Goal: Transaction & Acquisition: Subscribe to service/newsletter

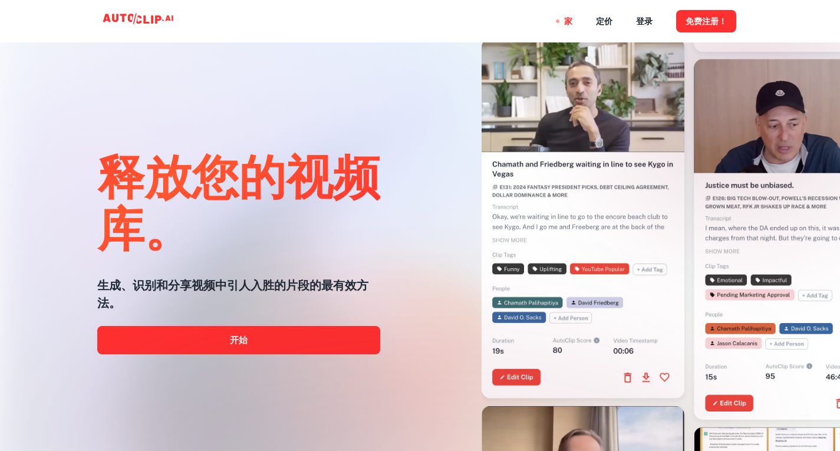
drag, startPoint x: 377, startPoint y: 308, endPoint x: 305, endPoint y: 273, distance: 79.9
click at [305, 273] on div "释放您的视频库。 生成、识别和分享视频中引人入胜的片段的最有效方法。 开始" at bounding box center [238, 249] width 283 height 451
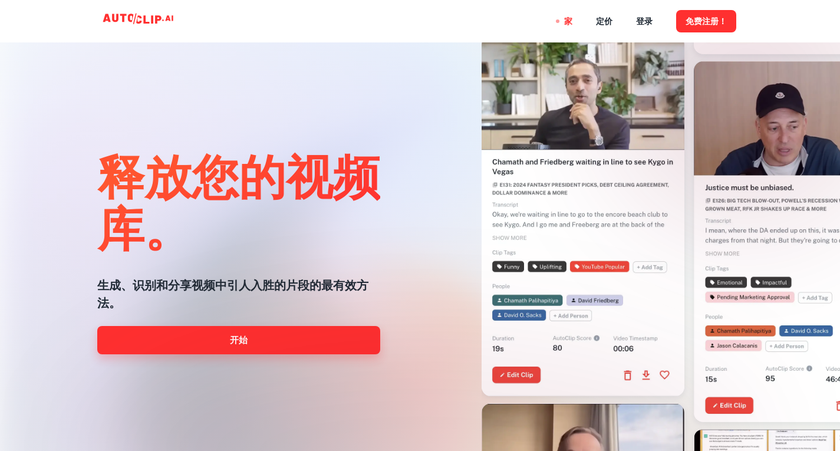
click at [274, 337] on link "开始" at bounding box center [238, 340] width 283 height 28
